Goal: Find specific page/section: Find specific page/section

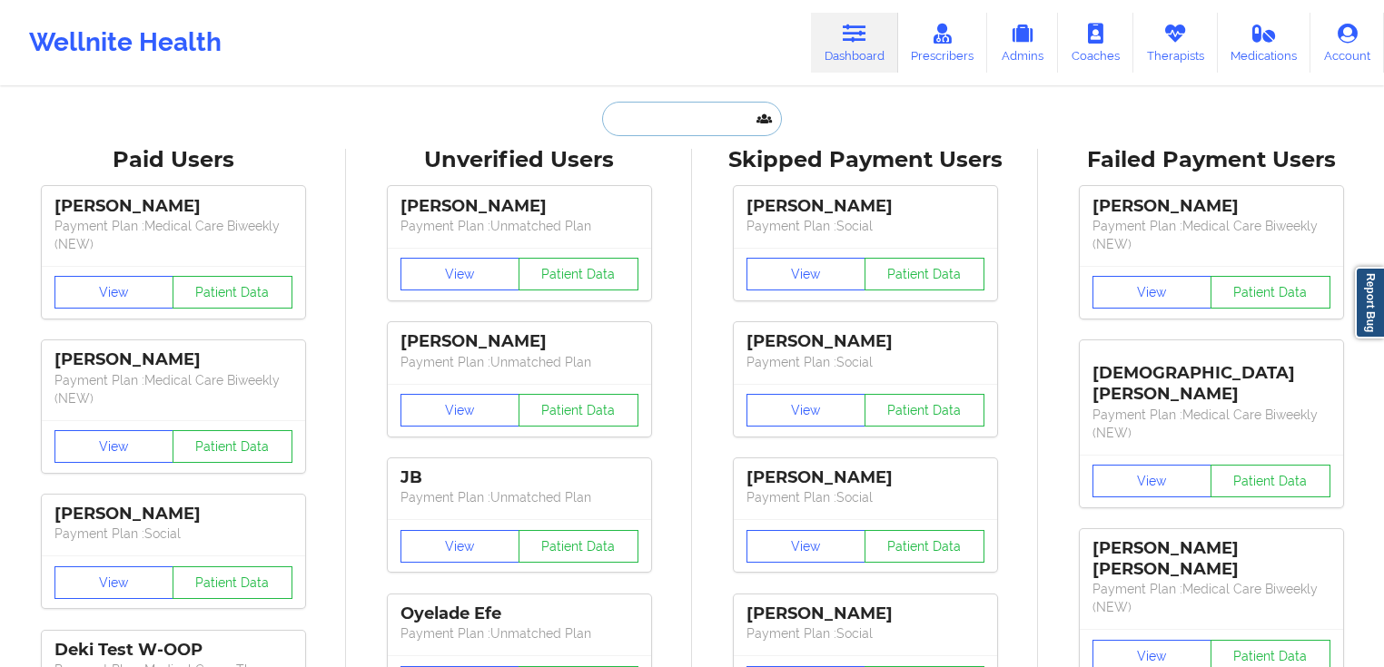
click at [716, 121] on input "text" at bounding box center [692, 119] width 180 height 35
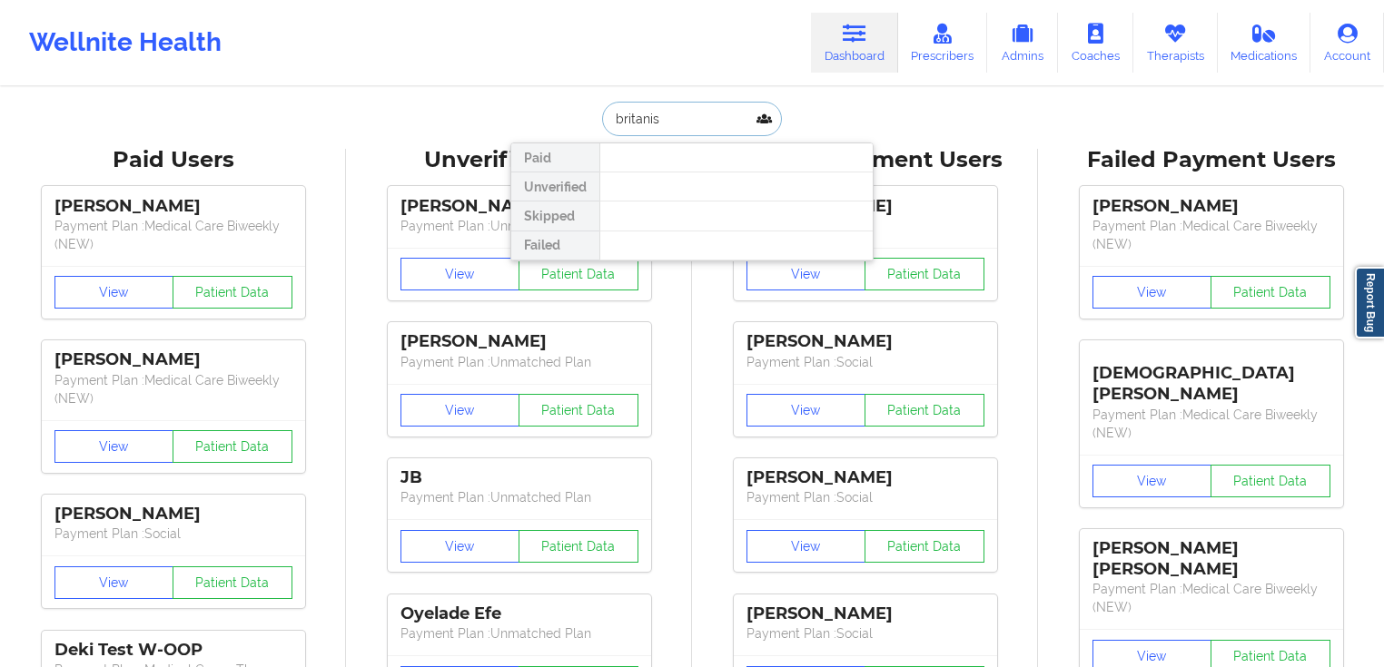
drag, startPoint x: 701, startPoint y: 104, endPoint x: 476, endPoint y: 112, distance: 225.3
type input "daisy"
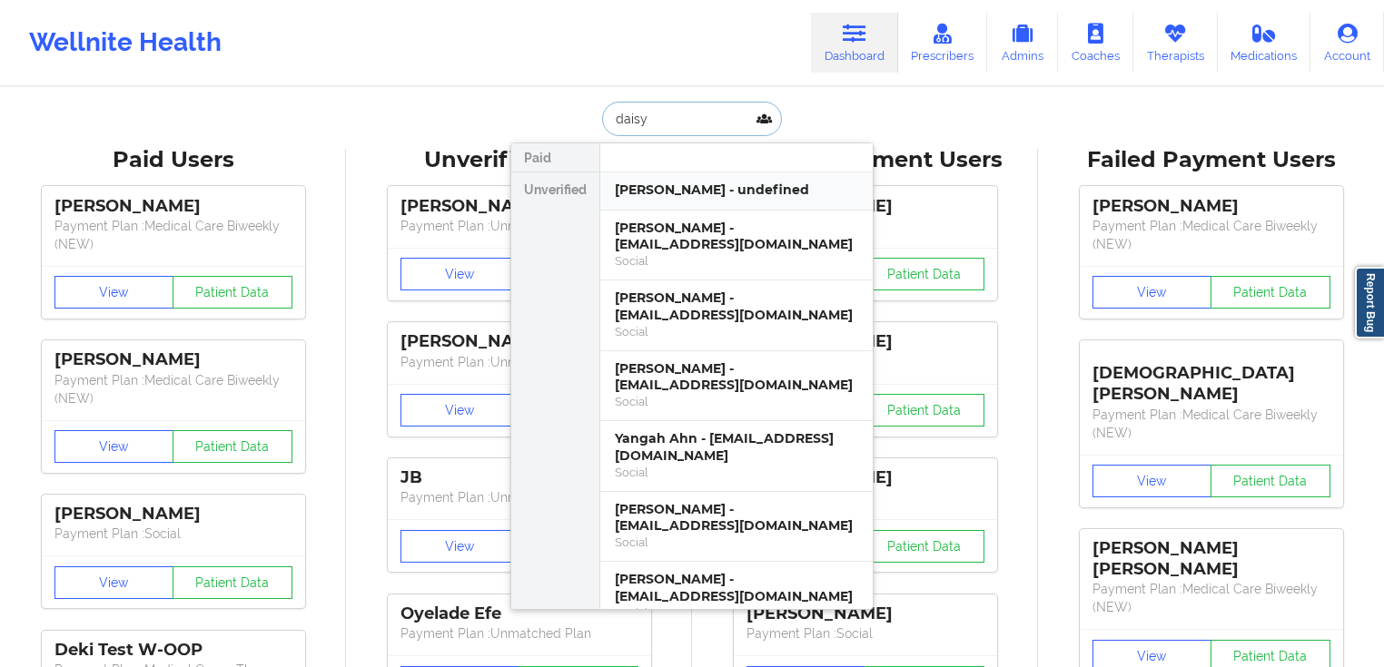
click at [753, 190] on div "[PERSON_NAME] - undefined" at bounding box center [736, 190] width 243 height 17
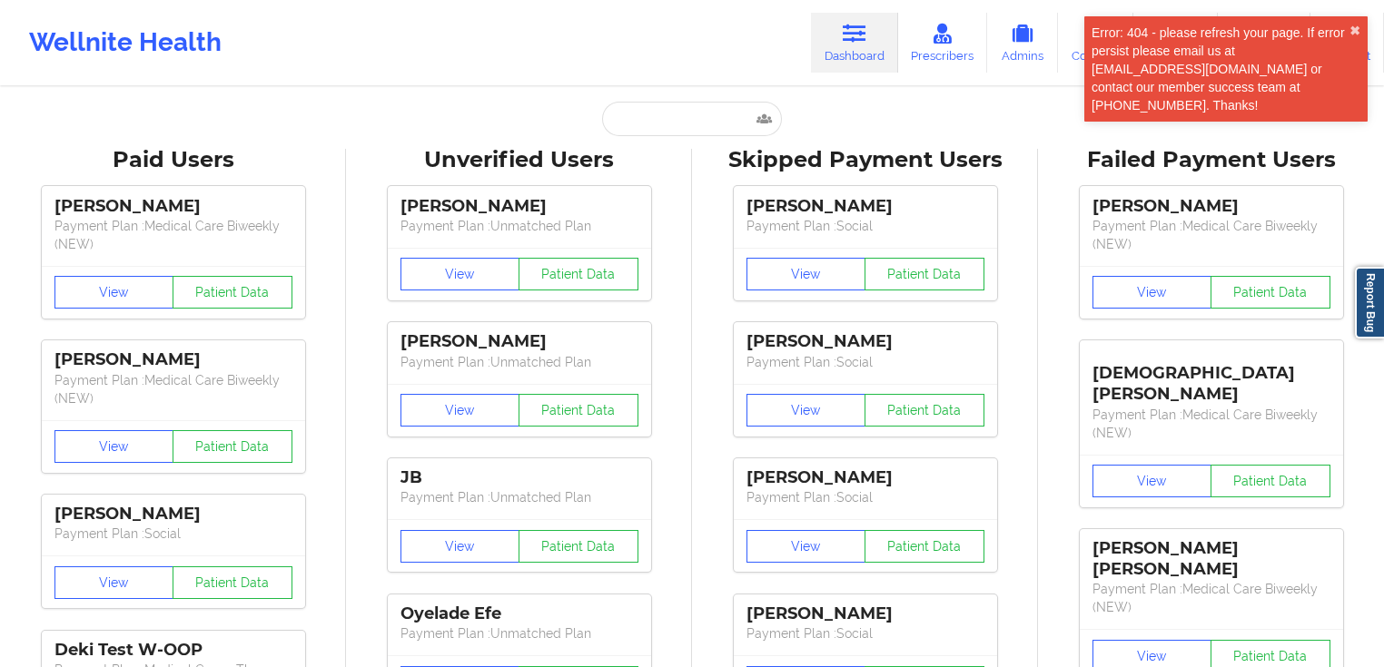
click at [687, 123] on input "text" at bounding box center [692, 119] width 180 height 35
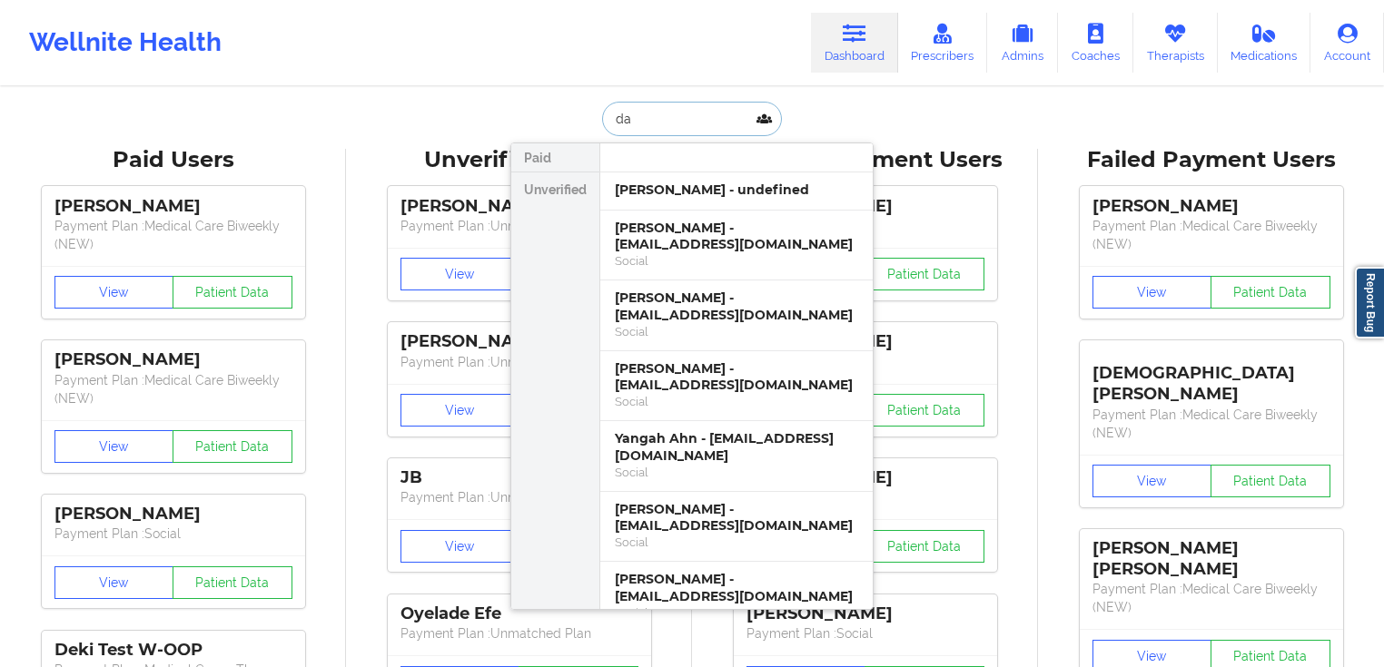
drag, startPoint x: 667, startPoint y: 120, endPoint x: 559, endPoint y: 113, distance: 108.3
click at [554, 114] on div "da Paid Unverified [PERSON_NAME] - undefined [PERSON_NAME] - [EMAIL_ADDRESS][DO…" at bounding box center [691, 119] width 363 height 35
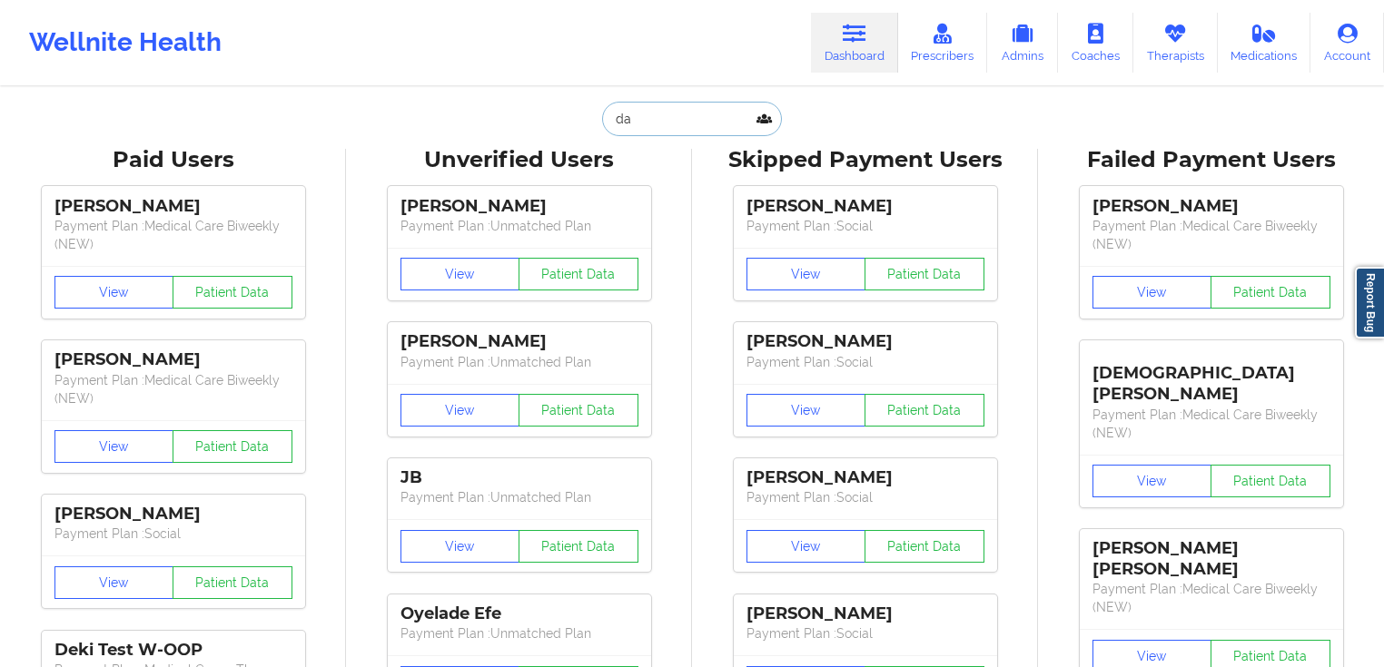
paste input "[PERSON_NAME]"
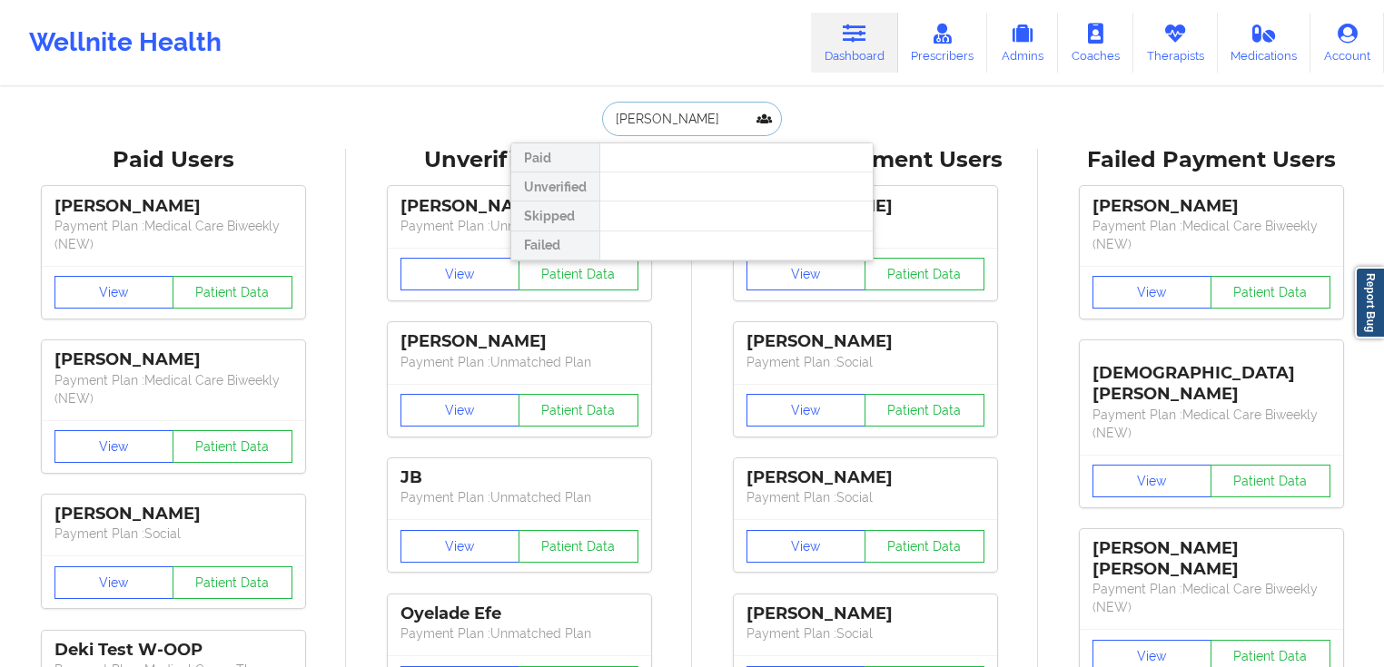
drag, startPoint x: 743, startPoint y: 113, endPoint x: 661, endPoint y: 112, distance: 81.7
click at [661, 112] on input "[PERSON_NAME]" at bounding box center [692, 119] width 180 height 35
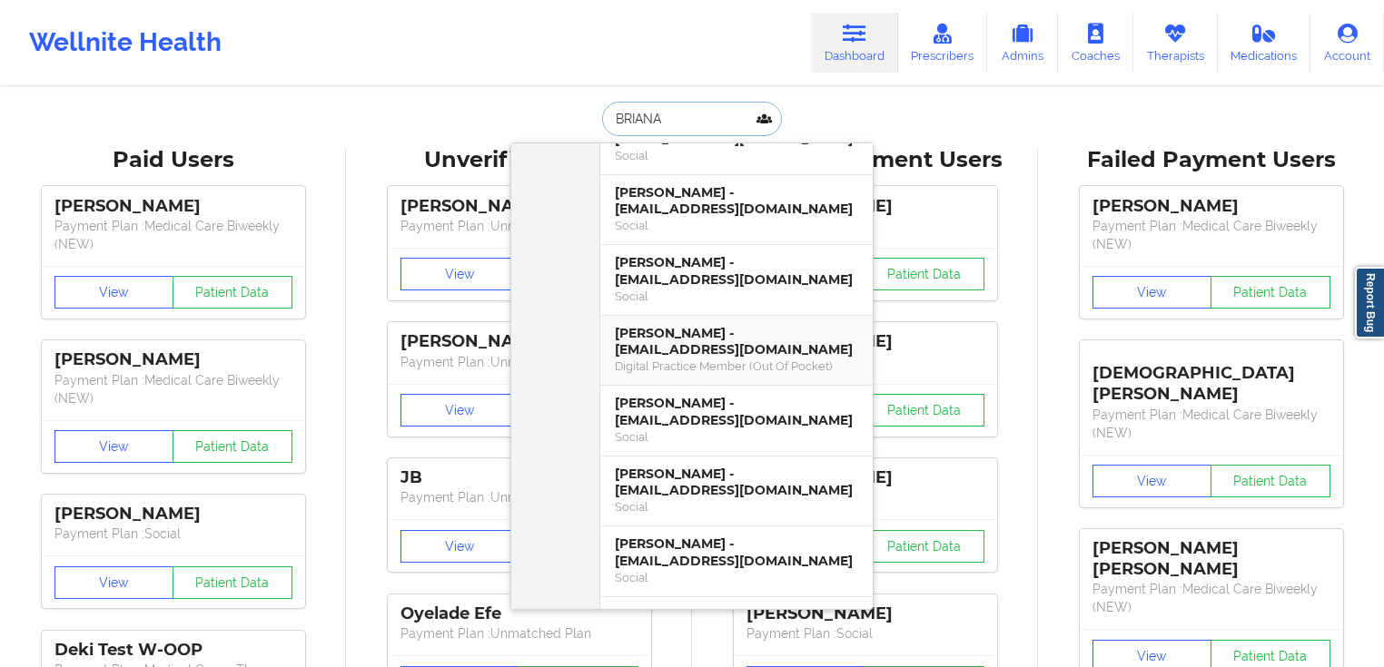
scroll to position [872, 0]
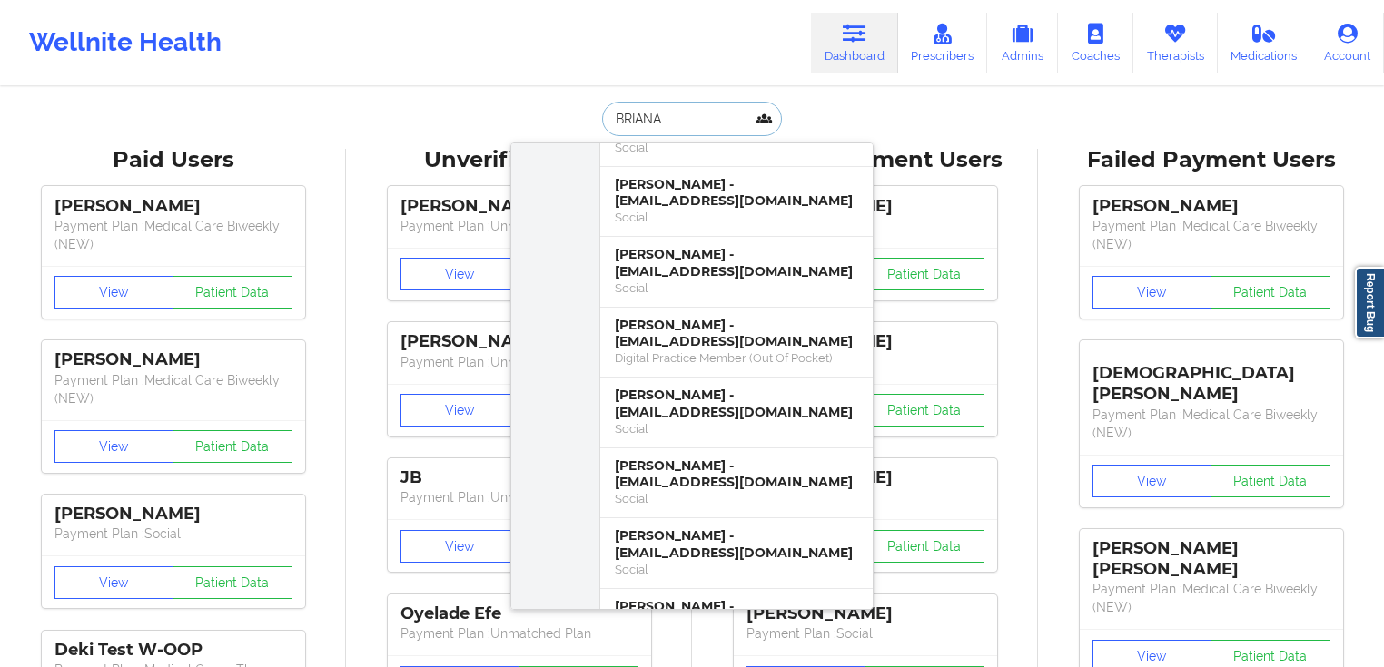
drag, startPoint x: 642, startPoint y: 123, endPoint x: 591, endPoint y: 96, distance: 57.7
click at [566, 116] on div "[PERSON_NAME] [PERSON_NAME] [PERSON_NAME] - [PERSON_NAME][EMAIL_ADDRESS][DOMAIN…" at bounding box center [691, 119] width 363 height 35
type input "[PERSON_NAME]"
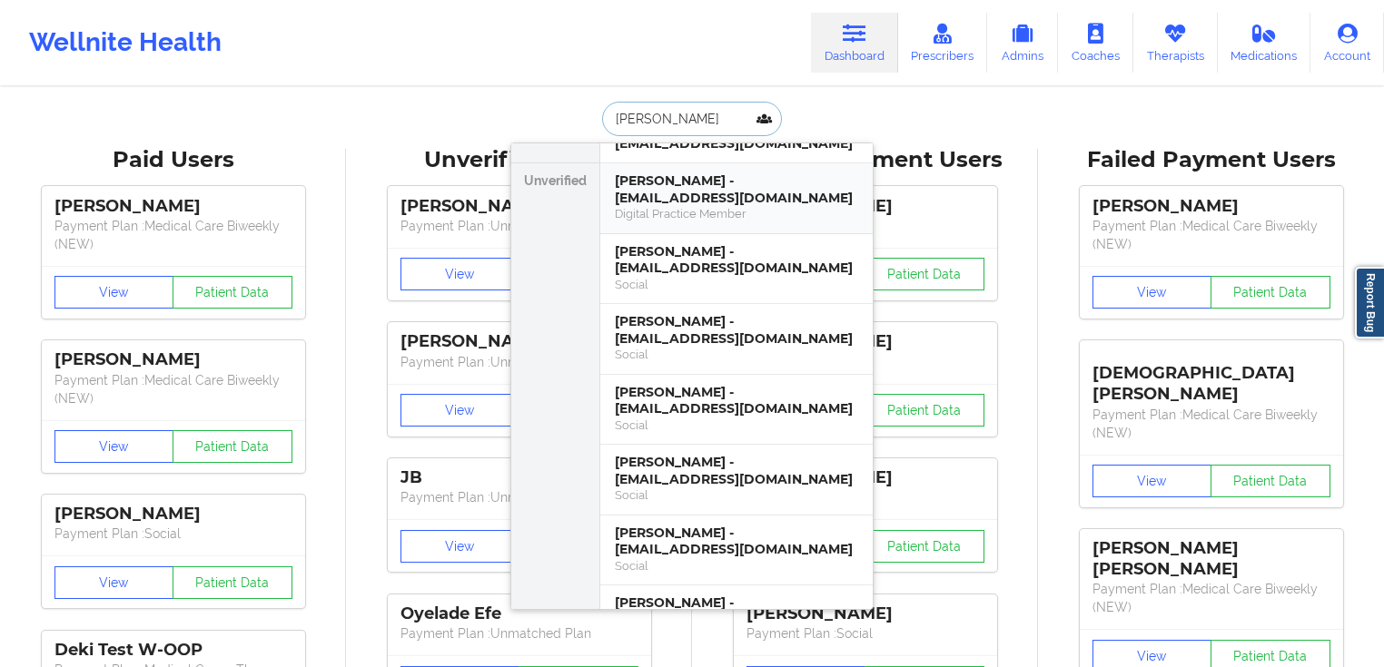
scroll to position [107, 0]
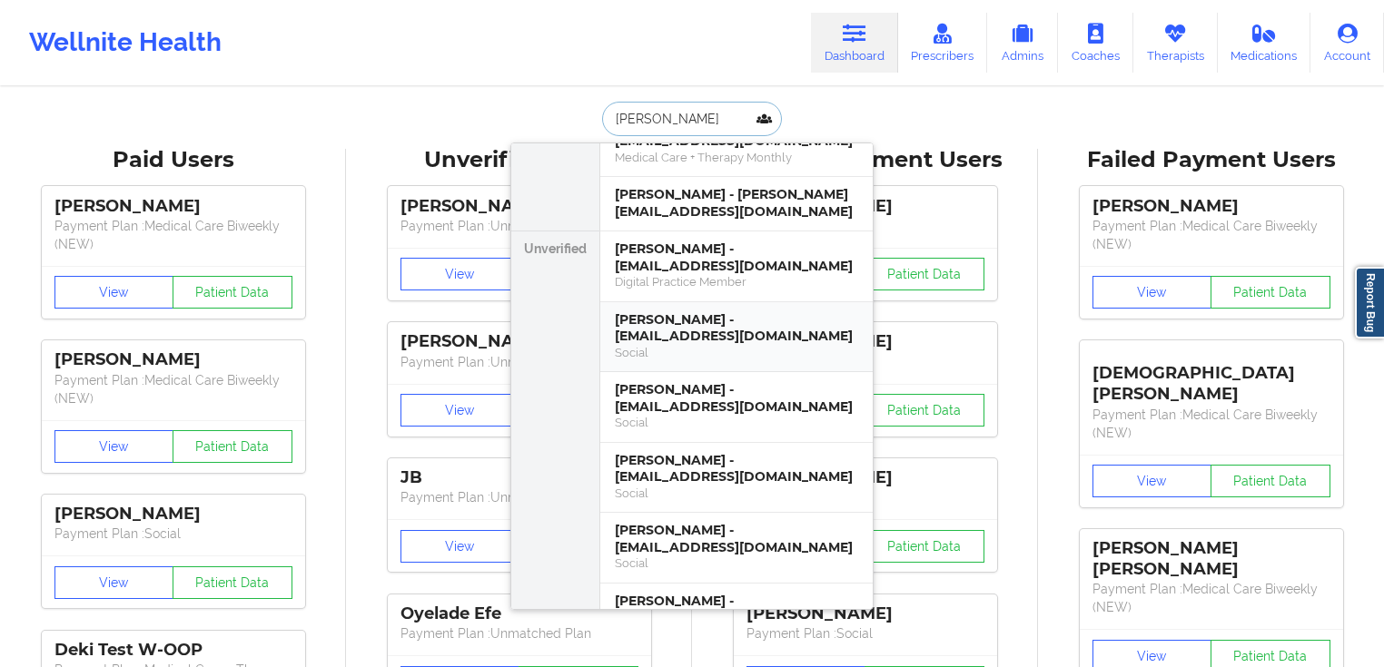
click at [730, 316] on div "[PERSON_NAME] - [EMAIL_ADDRESS][DOMAIN_NAME]" at bounding box center [736, 328] width 243 height 34
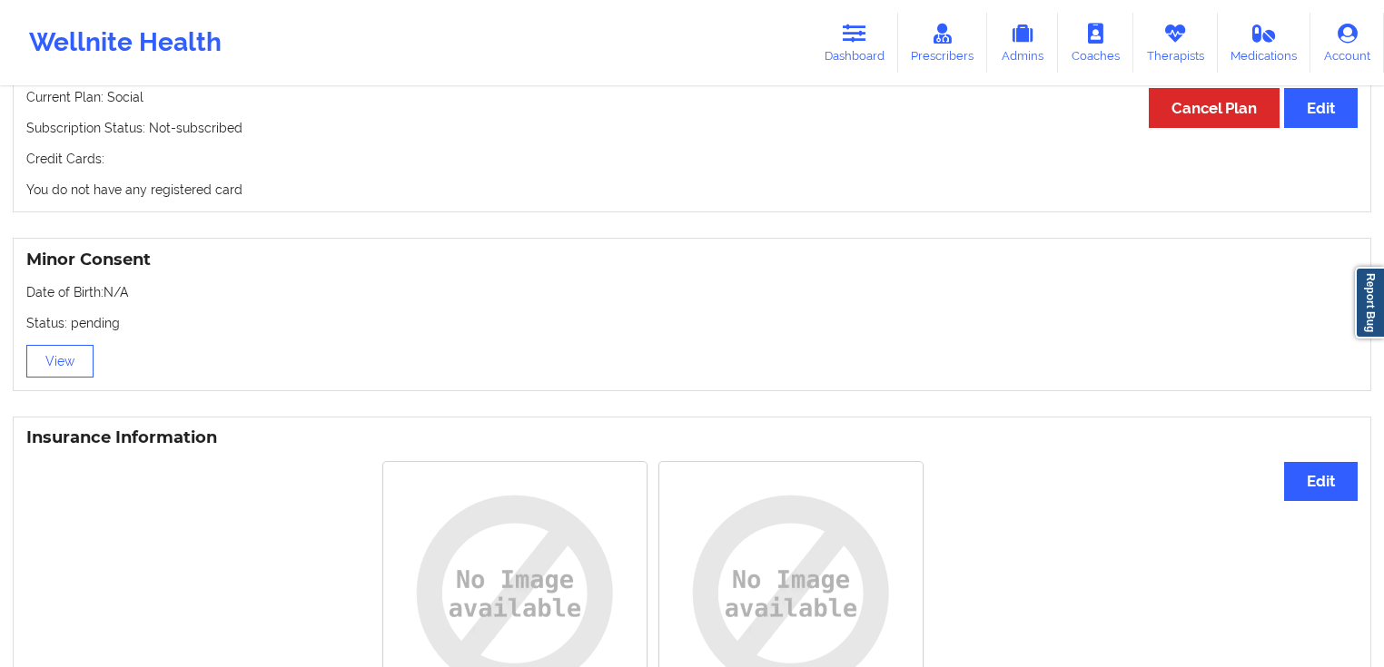
scroll to position [1022, 0]
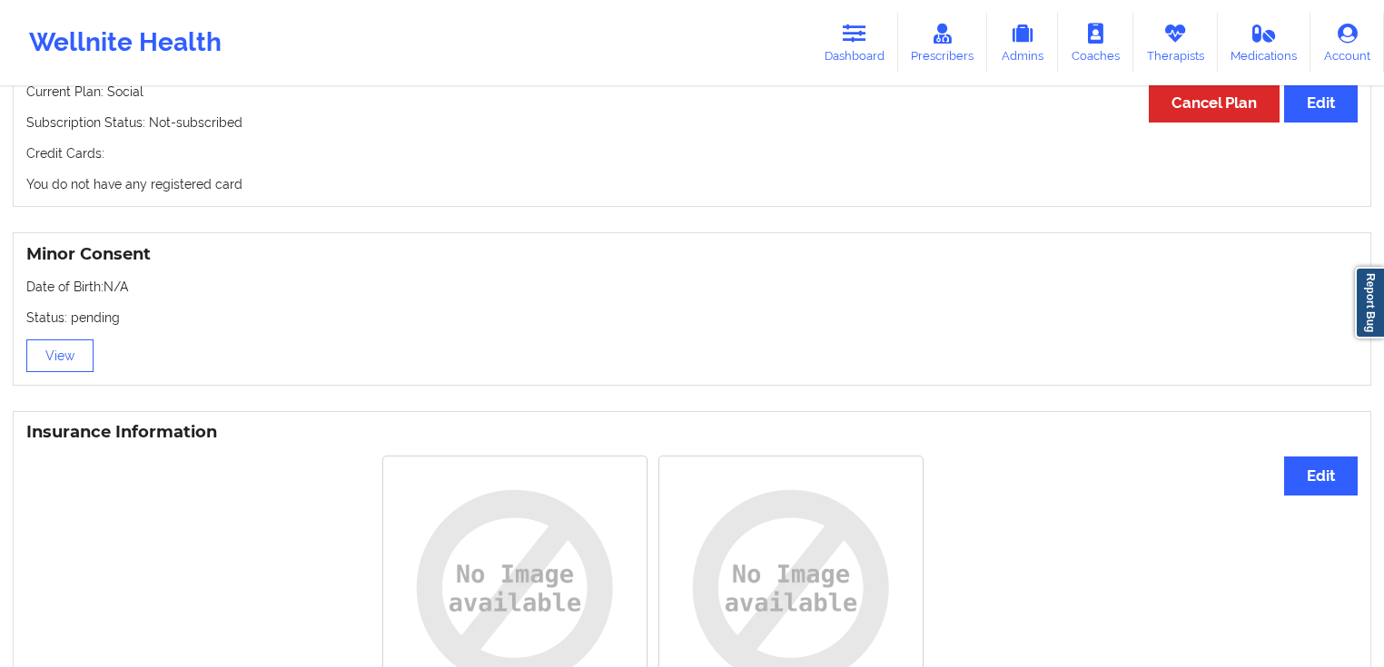
click at [862, 44] on link "Dashboard" at bounding box center [854, 43] width 87 height 60
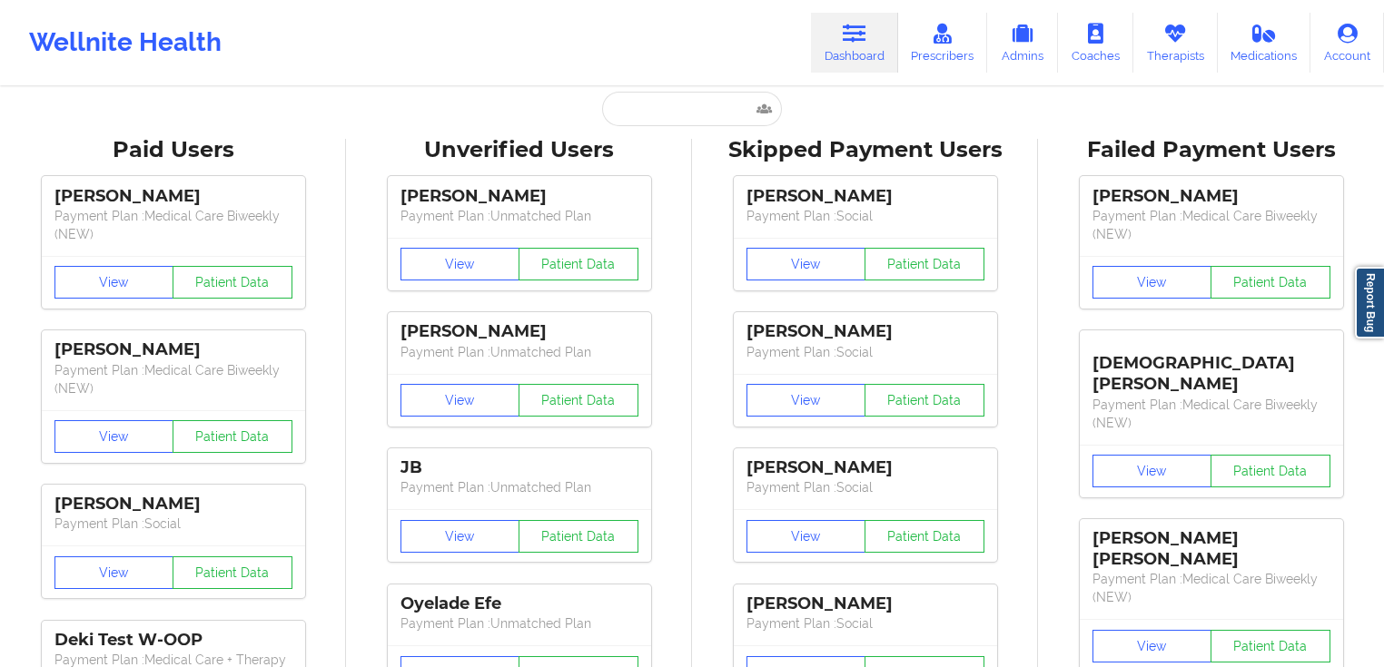
scroll to position [5, 0]
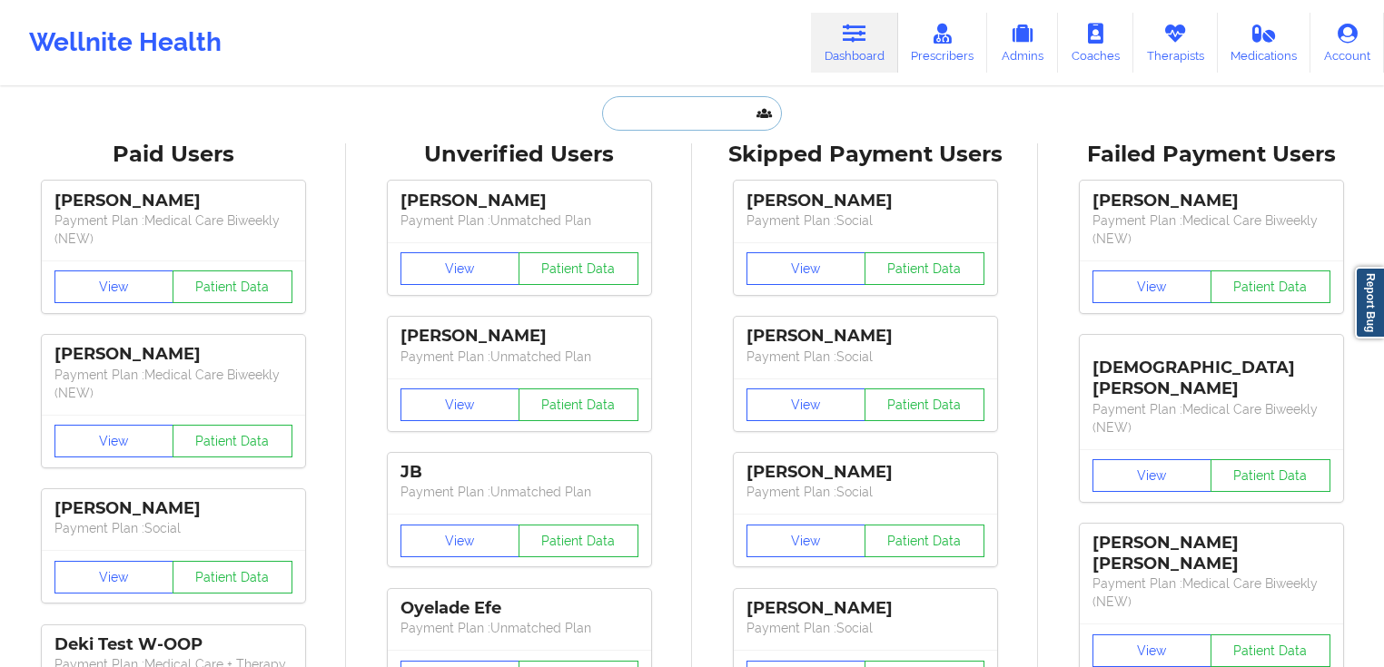
click at [674, 120] on input "text" at bounding box center [692, 113] width 180 height 35
paste input "[PERSON_NAME] CAMP"
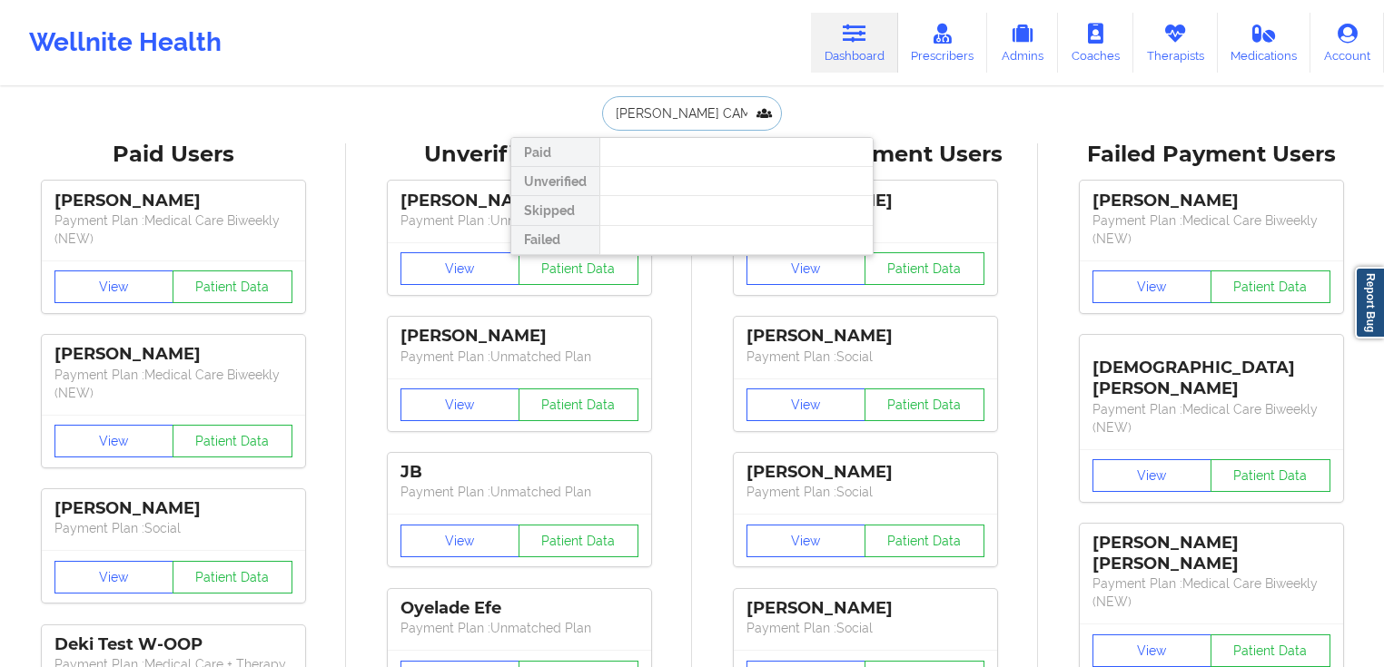
drag, startPoint x: 710, startPoint y: 105, endPoint x: 662, endPoint y: 105, distance: 48.1
click at [668, 105] on input "[PERSON_NAME] CAMP" at bounding box center [692, 113] width 180 height 35
type input "[PERSON_NAME]"
